Goal: Find specific page/section: Find specific page/section

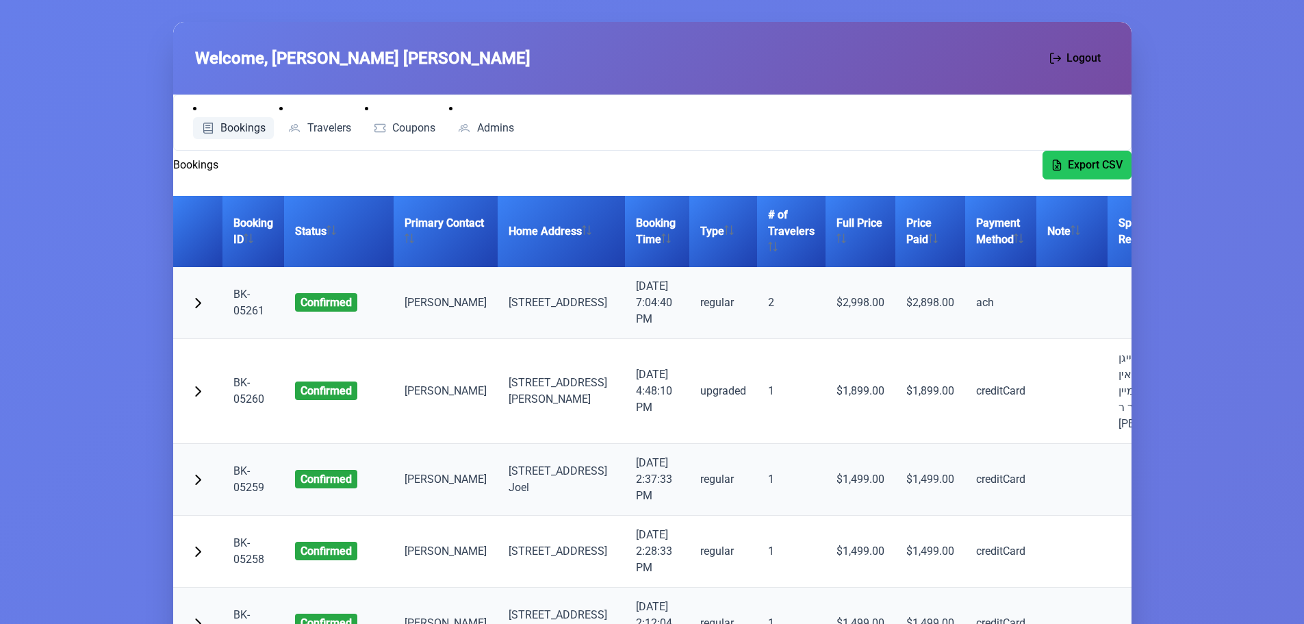
click at [237, 131] on span "Bookings" at bounding box center [242, 128] width 45 height 11
click at [328, 131] on span "Travelers" at bounding box center [329, 128] width 44 height 11
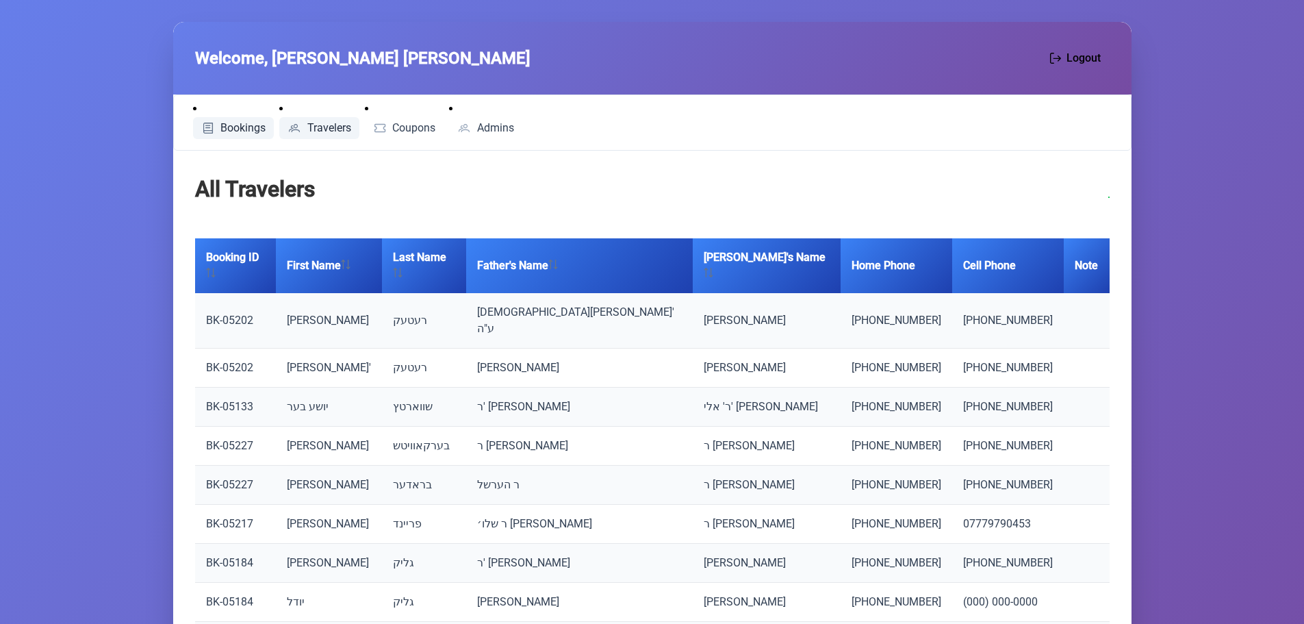
click at [229, 132] on span "Bookings" at bounding box center [242, 128] width 45 height 11
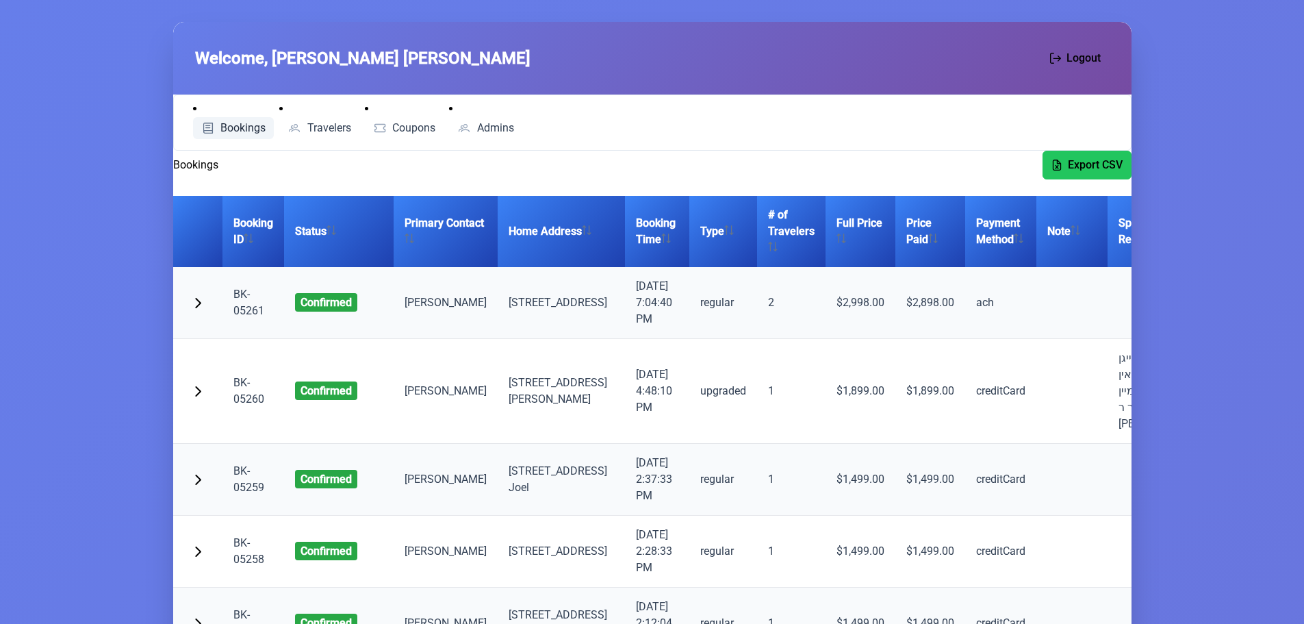
click at [241, 123] on span "Bookings" at bounding box center [242, 128] width 45 height 11
click at [321, 127] on span "Travelers" at bounding box center [329, 128] width 44 height 11
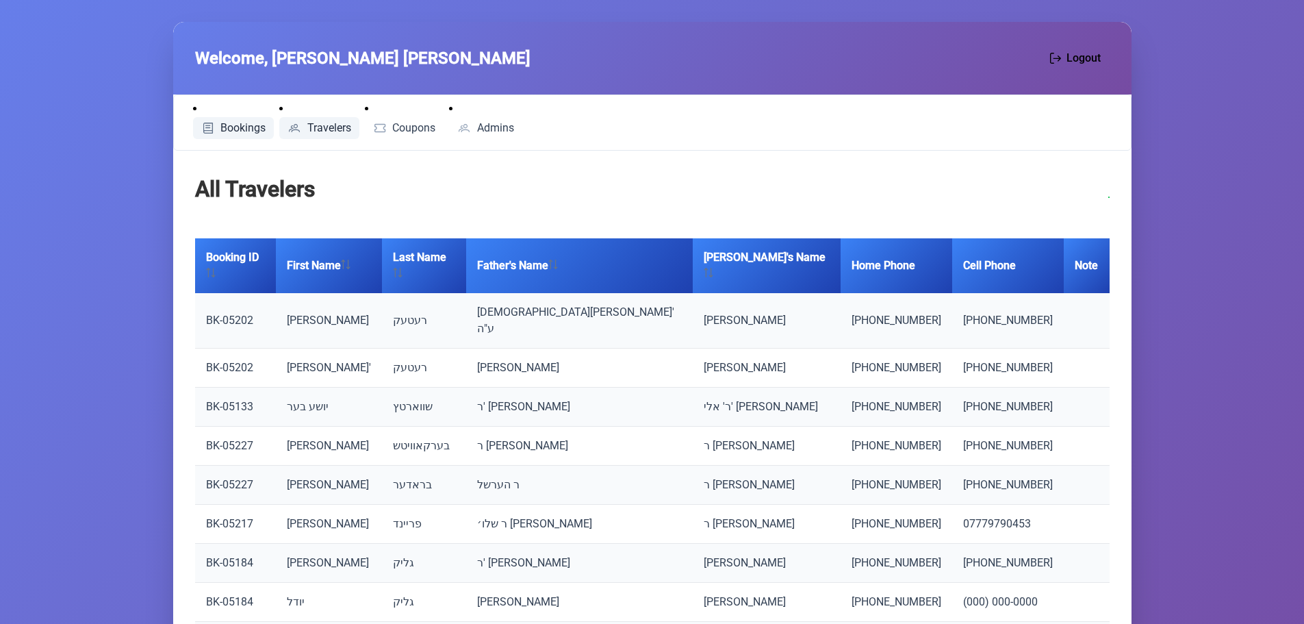
click at [247, 129] on span "Bookings" at bounding box center [242, 128] width 45 height 11
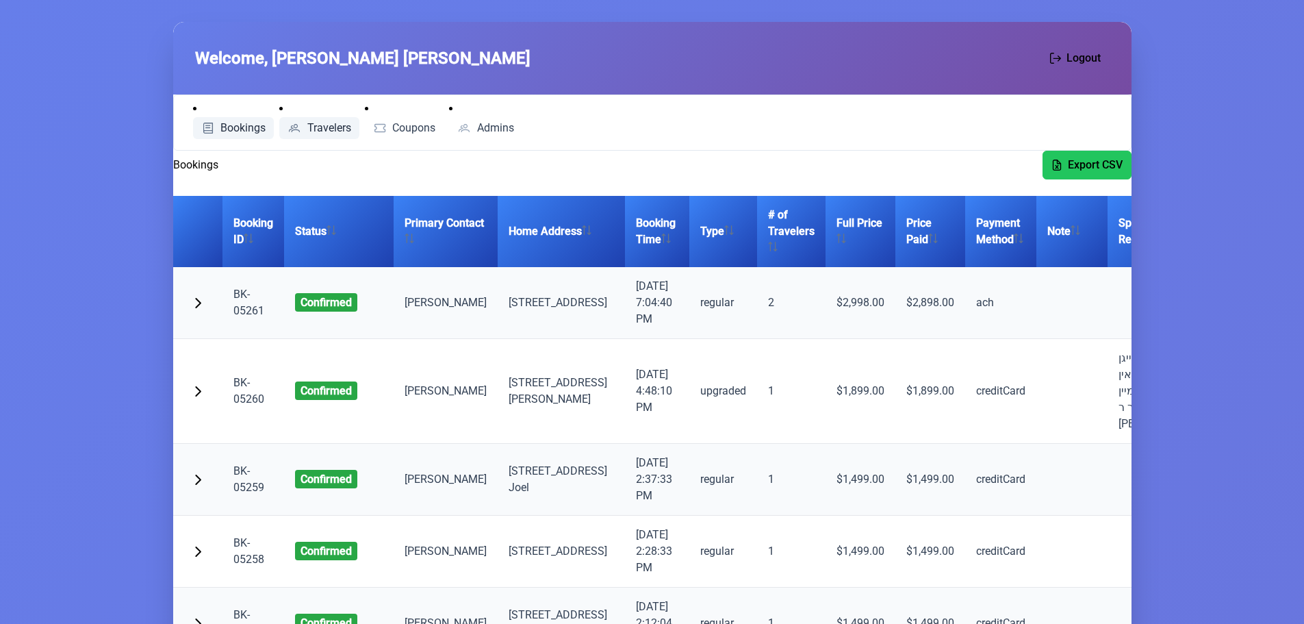
click at [345, 127] on span "Travelers" at bounding box center [329, 128] width 44 height 11
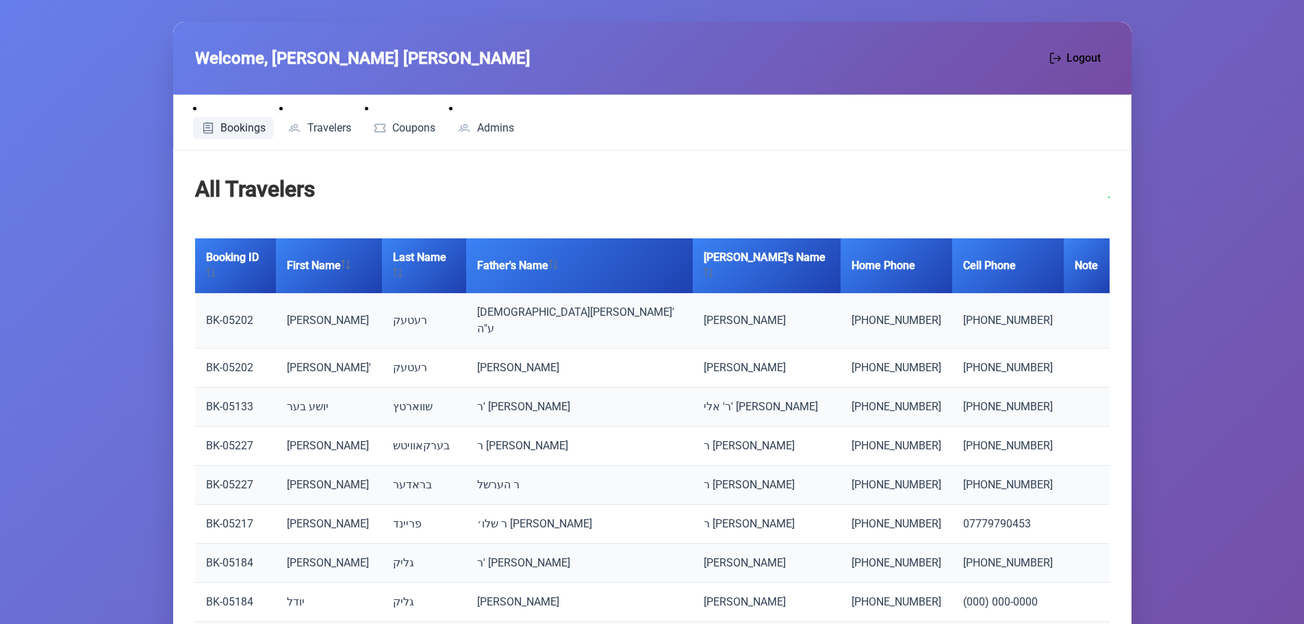
click at [238, 127] on span "Bookings" at bounding box center [242, 128] width 45 height 11
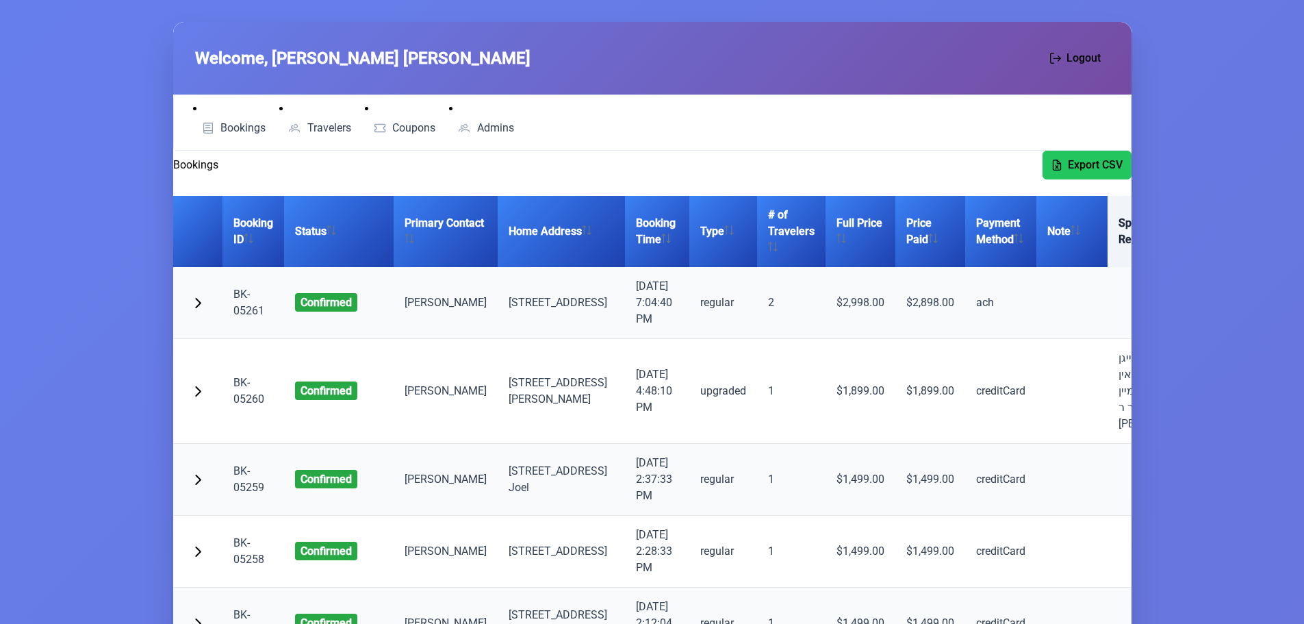
click at [1124, 228] on th "Special Requests" at bounding box center [1159, 231] width 104 height 71
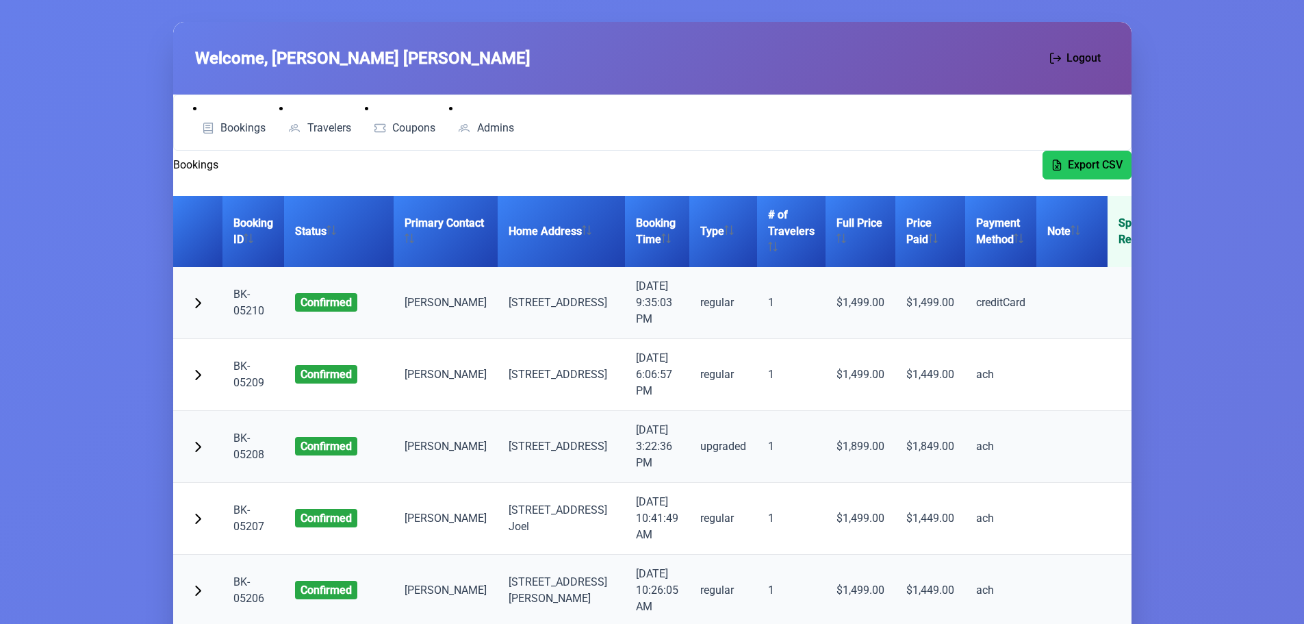
click at [1124, 228] on th "Special Requests" at bounding box center [1159, 231] width 104 height 71
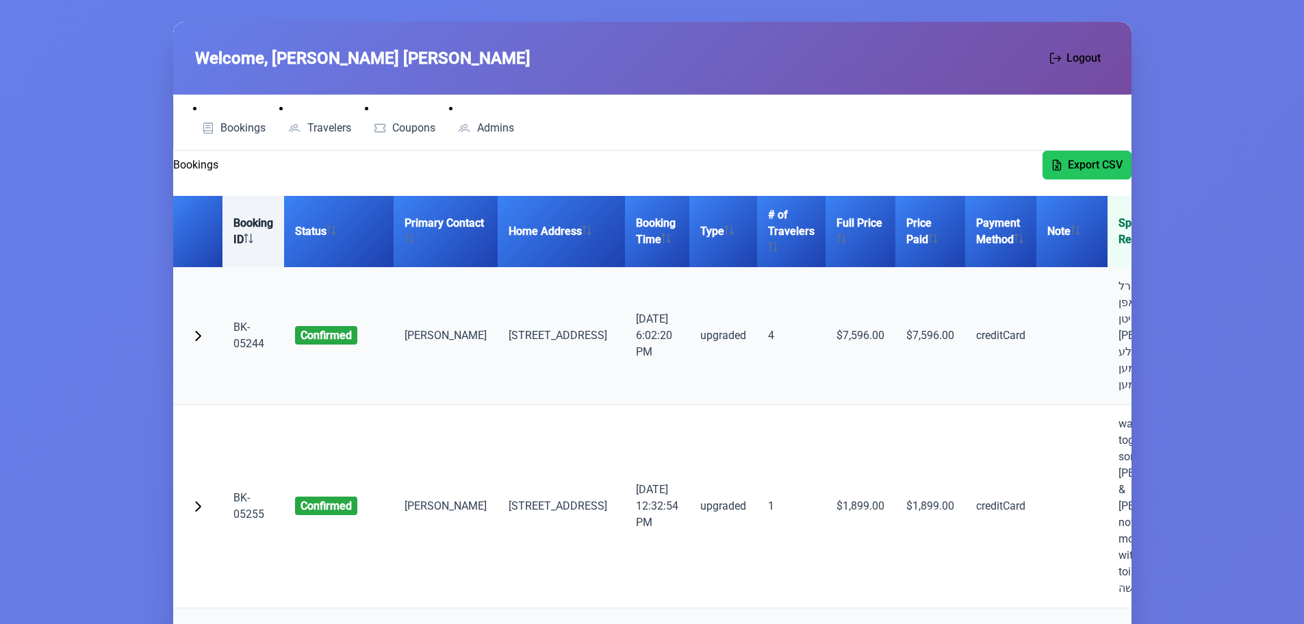
click at [259, 237] on th "Booking ID" at bounding box center [253, 231] width 62 height 71
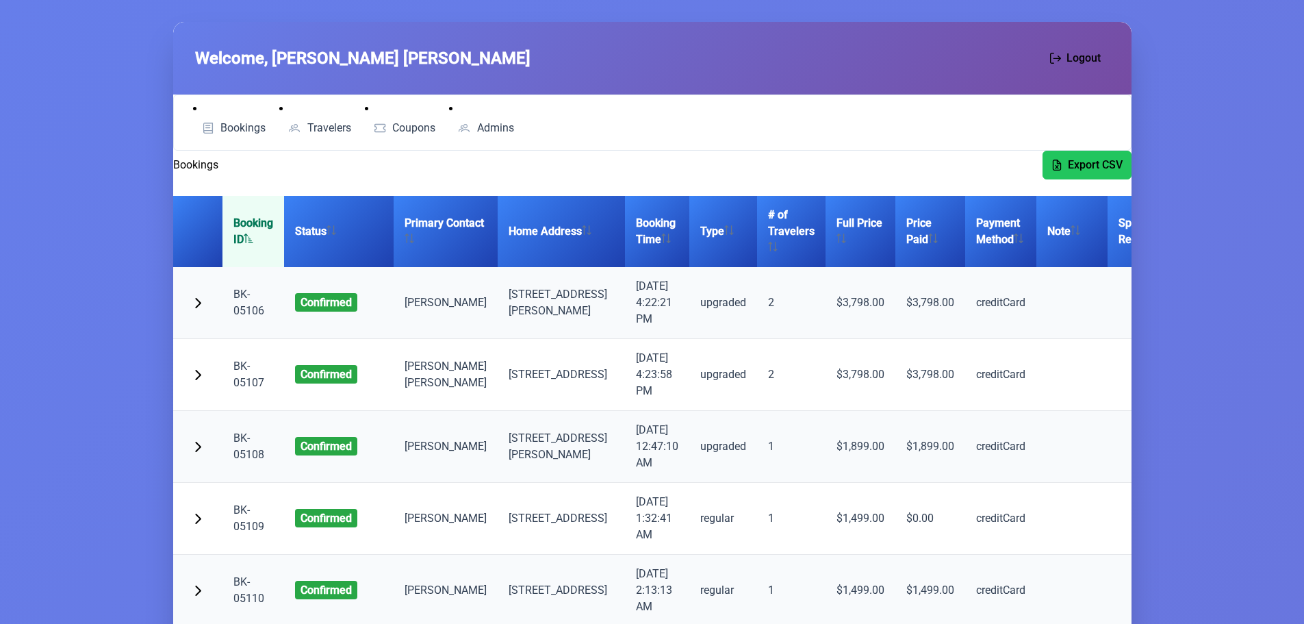
click at [253, 233] on icon at bounding box center [249, 238] width 10 height 10
